Goal: Check status

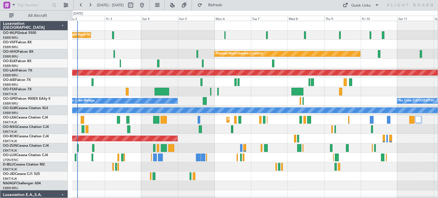
click at [123, 94] on div "Planned Maint Milan (Linate) Planned Maint Geneva ([GEOGRAPHIC_DATA]) Planned M…" at bounding box center [255, 185] width 366 height 329
click at [177, 5] on button at bounding box center [172, 5] width 9 height 9
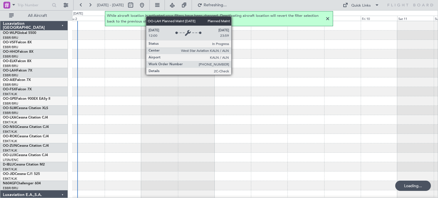
click at [327, 18] on div at bounding box center [327, 18] width 7 height 7
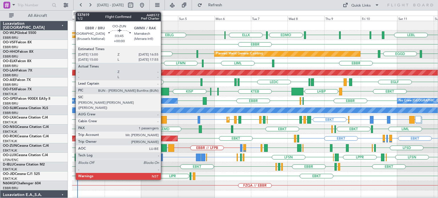
click at [163, 147] on div at bounding box center [164, 148] width 6 height 8
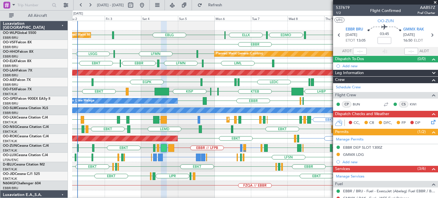
click at [435, 2] on span at bounding box center [435, 2] width 6 height 5
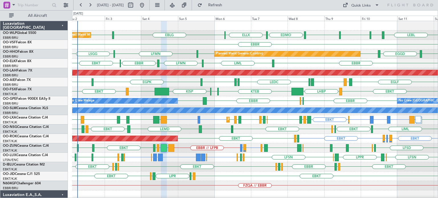
type input "0"
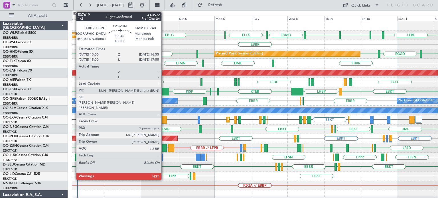
click at [164, 148] on div at bounding box center [164, 148] width 6 height 8
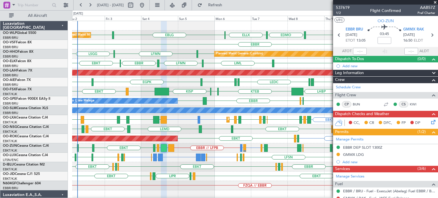
click at [436, 1] on span at bounding box center [435, 2] width 6 height 5
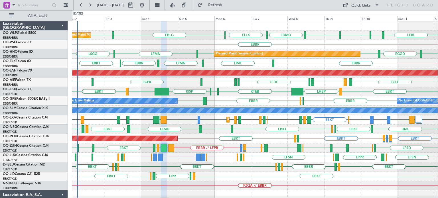
type input "0"
click at [226, 96] on div "EBKT LHBP KTEB KPVD [GEOGRAPHIC_DATA] LHBP EBKT" at bounding box center [255, 91] width 366 height 9
